Goal: Transaction & Acquisition: Download file/media

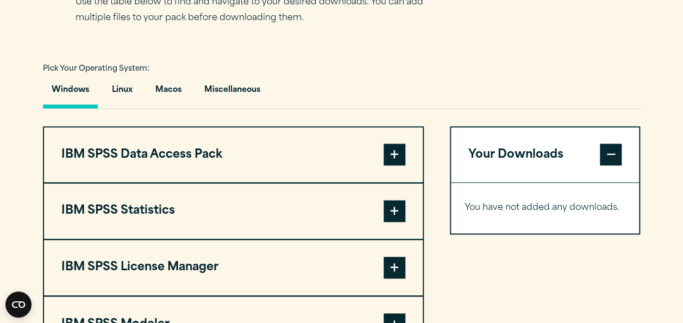
scroll to position [761, 0]
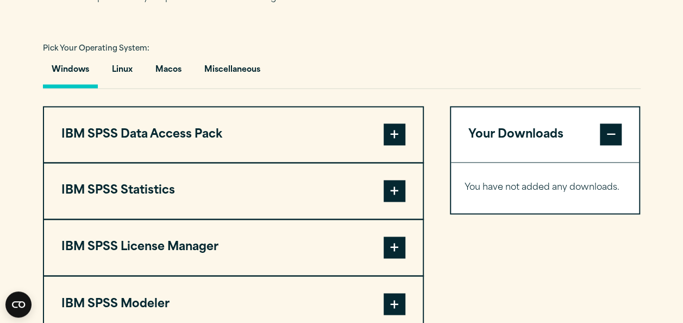
click at [398, 258] on span at bounding box center [395, 247] width 22 height 22
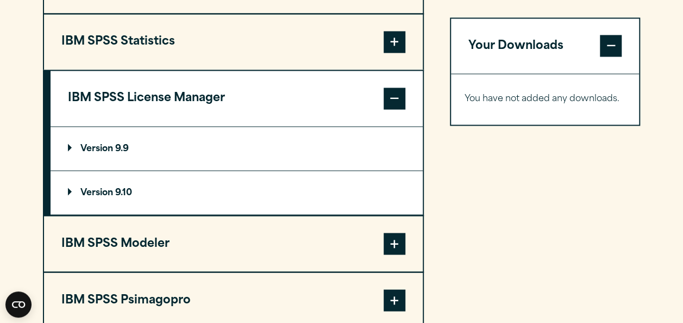
scroll to position [924, 0]
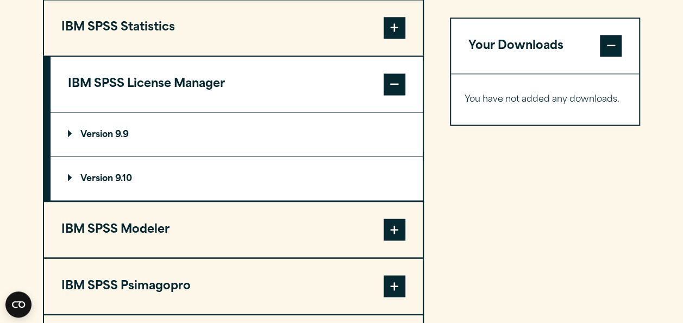
click at [210, 50] on button "IBM SPSS Statistics" at bounding box center [233, 27] width 379 height 55
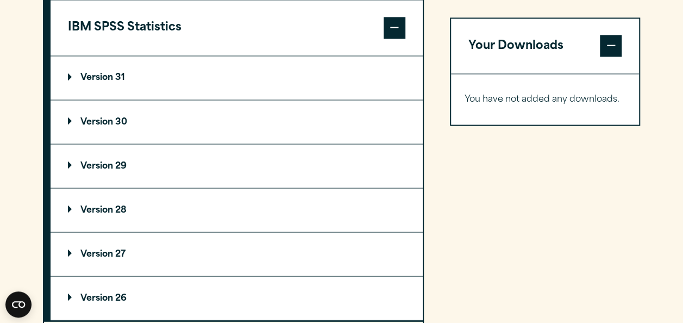
click at [108, 82] on p "Version 31" at bounding box center [96, 77] width 57 height 9
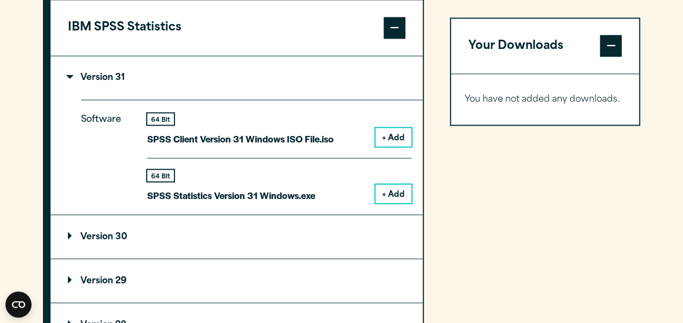
click at [396, 203] on button "+ Add" at bounding box center [394, 193] width 36 height 18
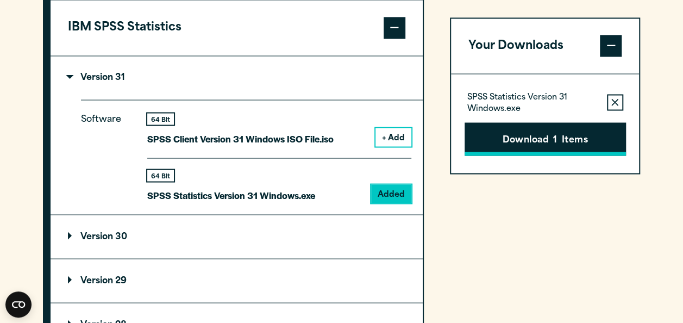
click at [572, 140] on button "Download 1 Items" at bounding box center [545, 139] width 161 height 34
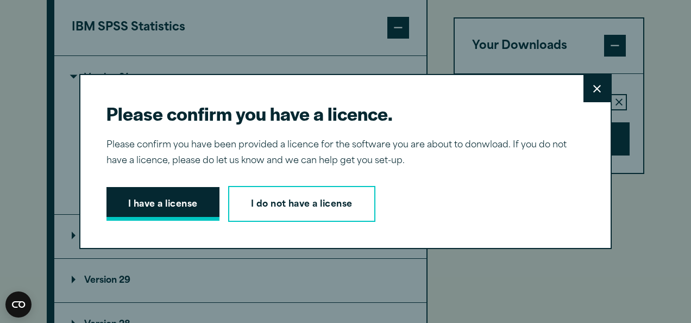
click at [159, 202] on button "I have a license" at bounding box center [163, 204] width 113 height 34
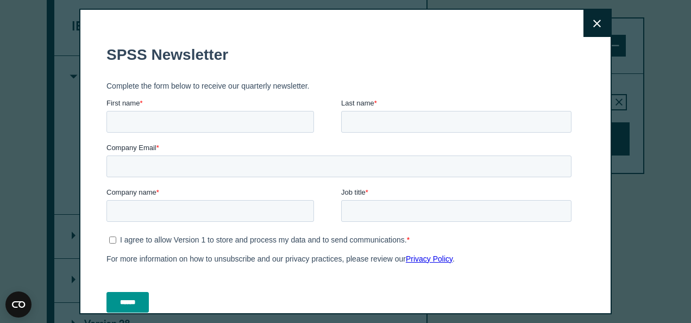
click at [585, 28] on button "Close" at bounding box center [597, 23] width 27 height 27
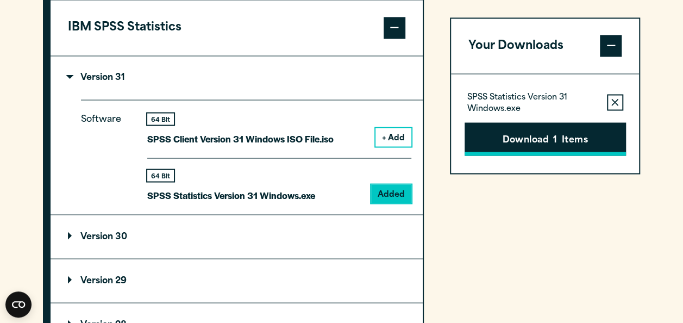
click at [510, 145] on button "Download 1 Items" at bounding box center [545, 139] width 161 height 34
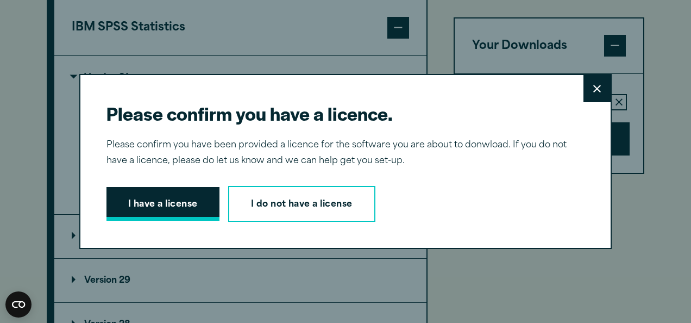
click at [151, 209] on button "I have a license" at bounding box center [163, 204] width 113 height 34
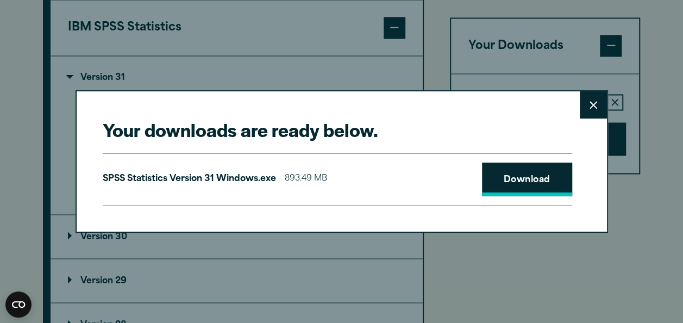
click at [542, 174] on link "Download" at bounding box center [527, 179] width 90 height 34
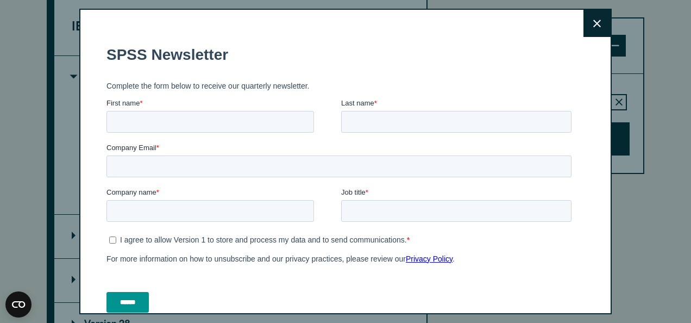
click at [584, 23] on button "Close" at bounding box center [597, 23] width 27 height 27
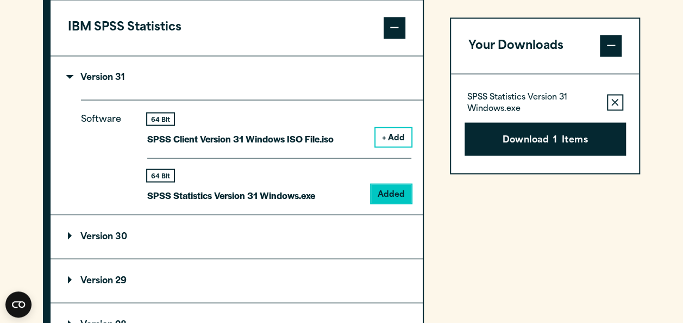
click at [595, 203] on div "Your Downloads SPSS Statistics Version 31 Windows.exe Remove this item from you…" at bounding box center [545, 302] width 191 height 718
